Goal: Navigation & Orientation: Find specific page/section

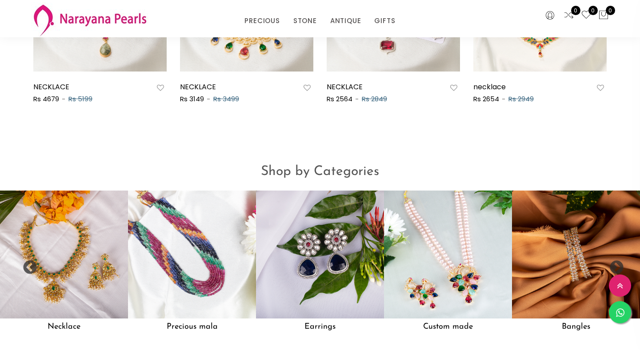
scroll to position [614, 0]
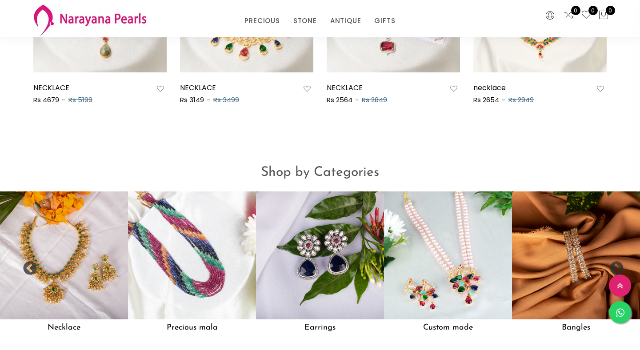
drag, startPoint x: 459, startPoint y: 278, endPoint x: 474, endPoint y: 317, distance: 41.8
click at [473, 317] on img at bounding box center [448, 255] width 128 height 128
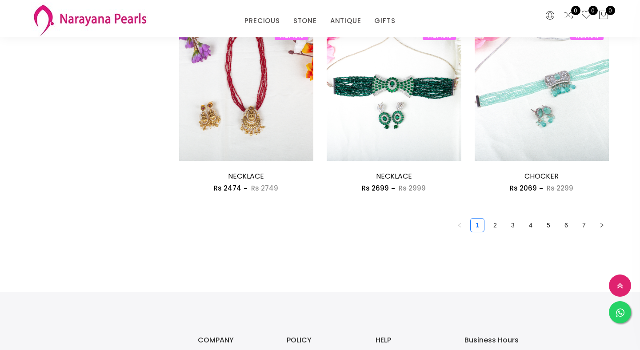
scroll to position [1183, 0]
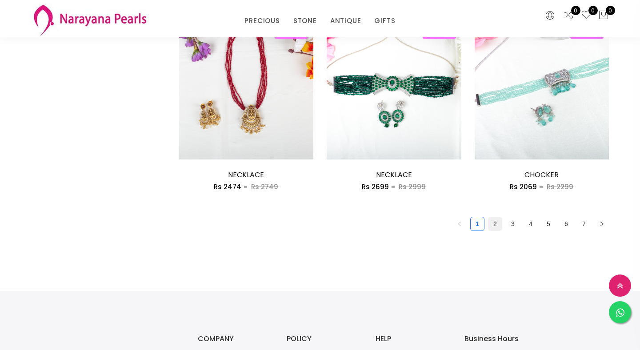
click at [494, 226] on link "2" at bounding box center [494, 223] width 13 height 13
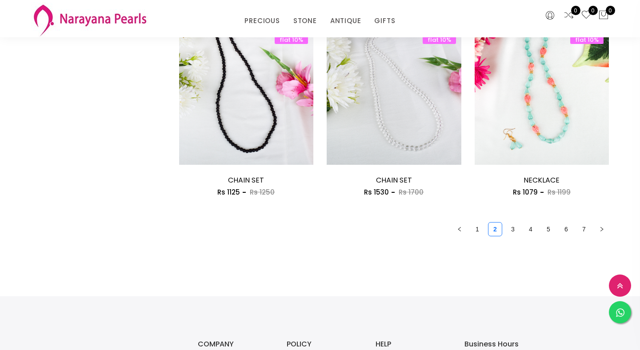
scroll to position [1175, 0]
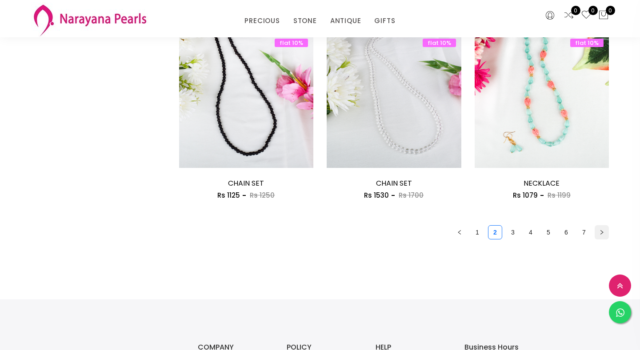
click at [602, 237] on button "button" at bounding box center [601, 232] width 14 height 14
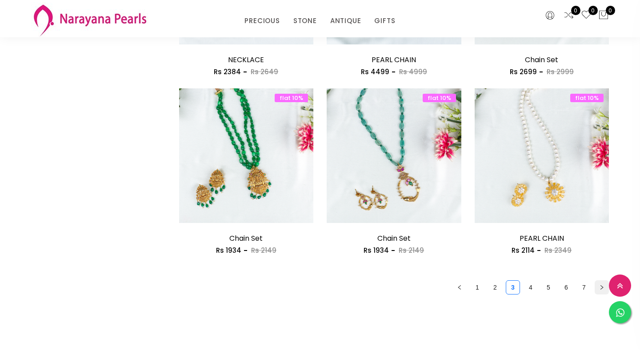
scroll to position [1120, 0]
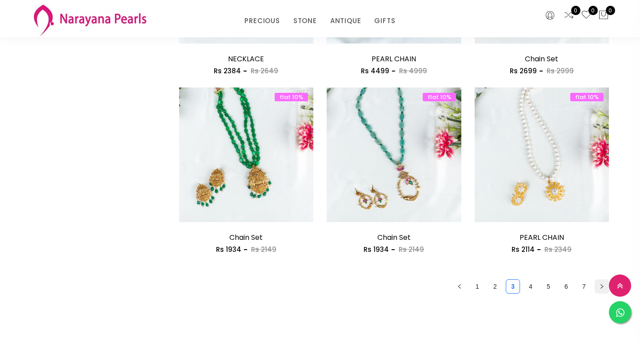
click at [601, 285] on icon "right" at bounding box center [601, 286] width 5 height 5
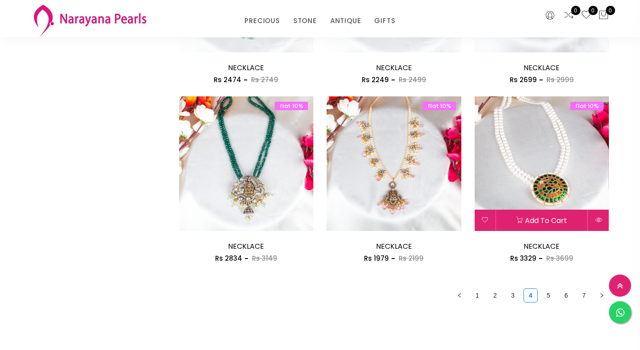
scroll to position [1115, 0]
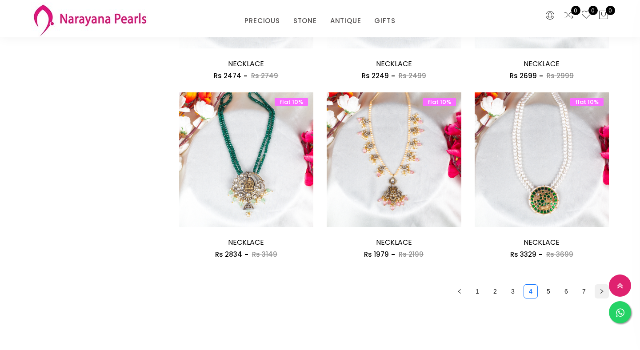
click at [602, 294] on icon "right" at bounding box center [601, 291] width 5 height 5
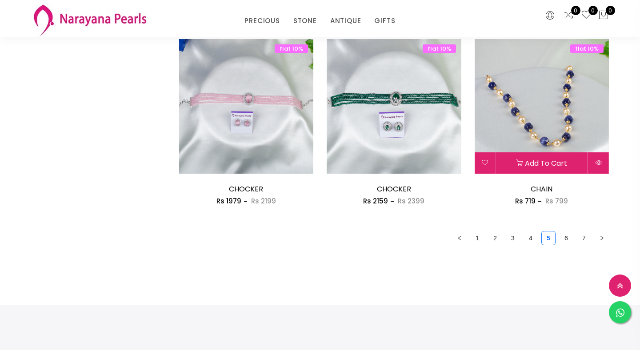
scroll to position [1170, 0]
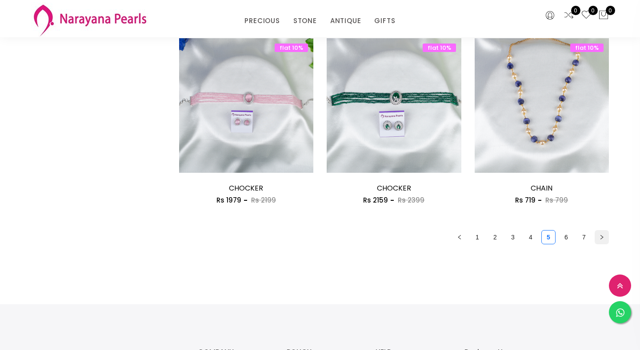
click at [601, 239] on icon "right" at bounding box center [601, 237] width 3 height 4
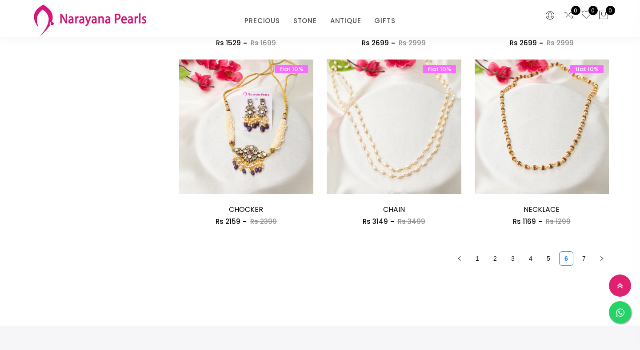
scroll to position [1149, 0]
